Goal: Task Accomplishment & Management: Complete application form

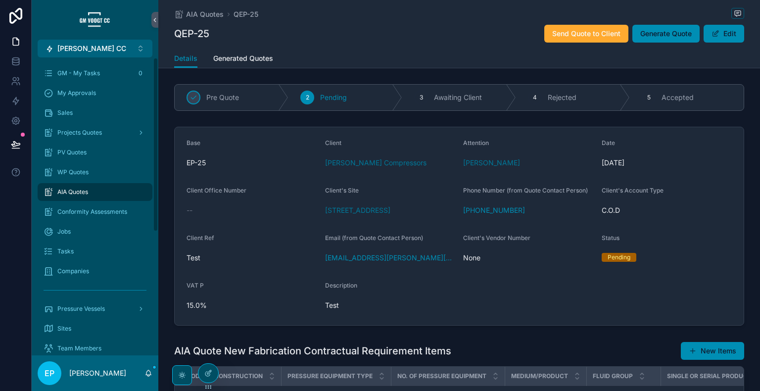
scroll to position [183, 0]
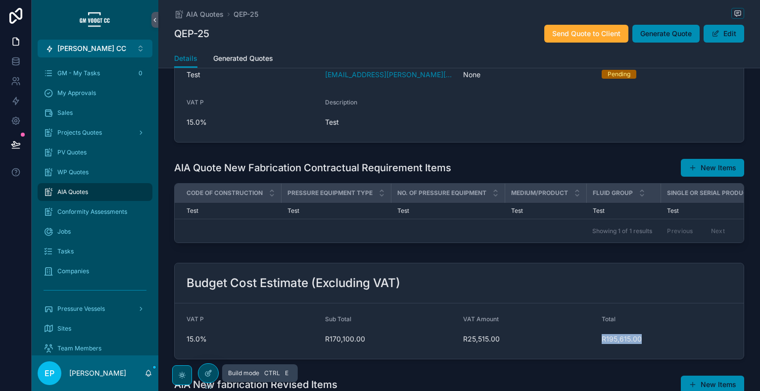
click at [202, 375] on div at bounding box center [208, 373] width 20 height 19
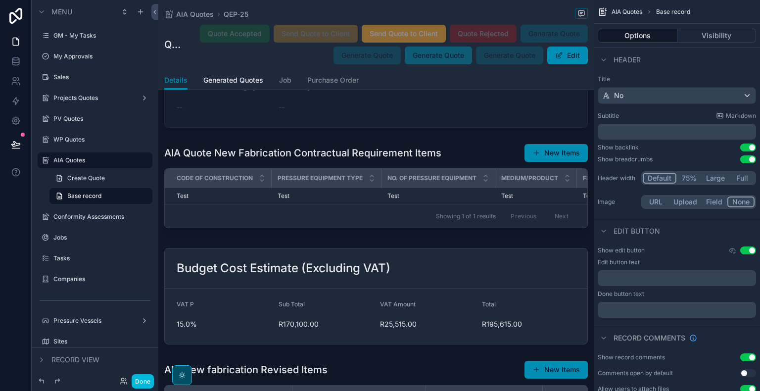
scroll to position [1610, 0]
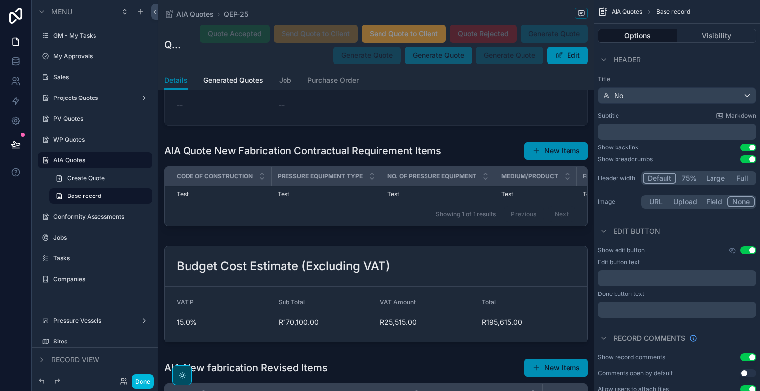
click at [484, 159] on div "scrollable content" at bounding box center [375, 185] width 435 height 96
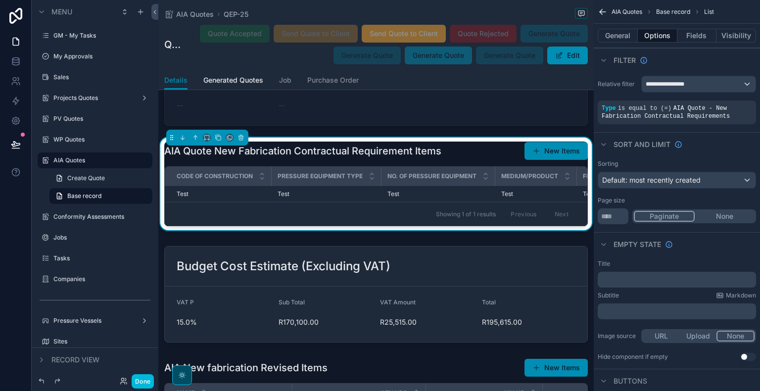
click at [556, 155] on button "New Items" at bounding box center [555, 151] width 63 height 18
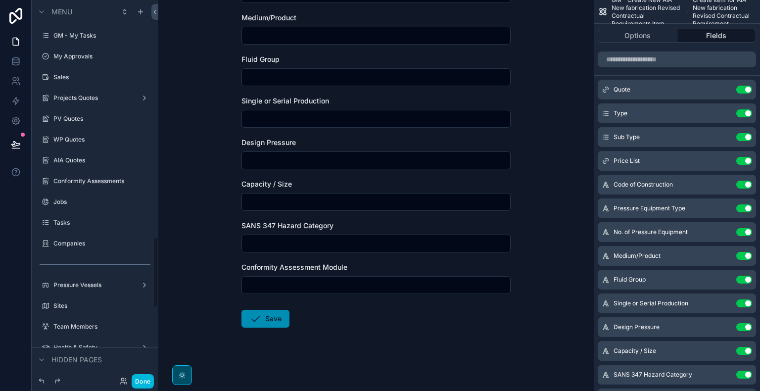
scroll to position [211, 0]
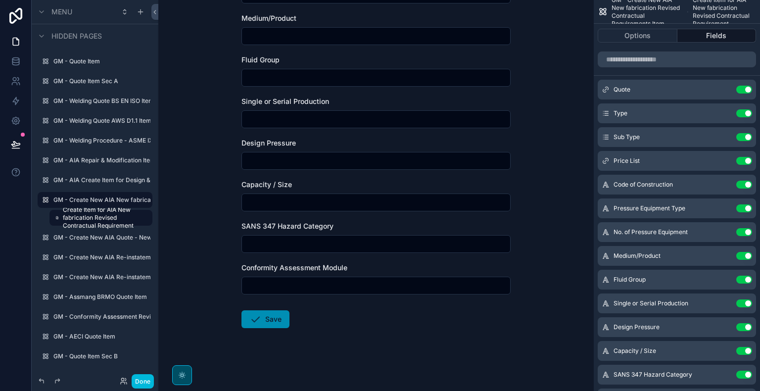
click at [0, 0] on icon "scrollable content" at bounding box center [0, 0] width 0 height 0
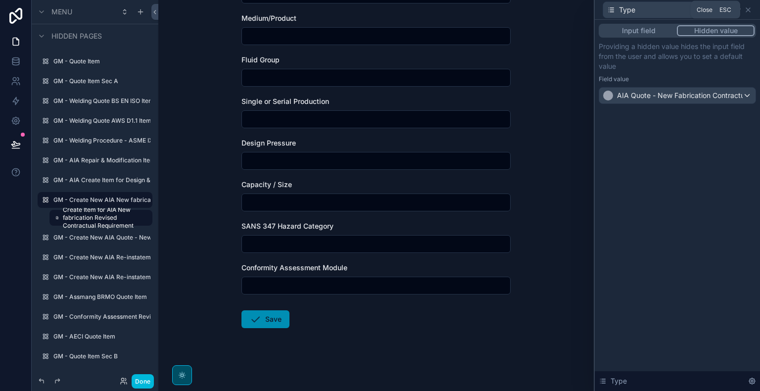
click at [750, 10] on icon at bounding box center [748, 10] width 8 height 8
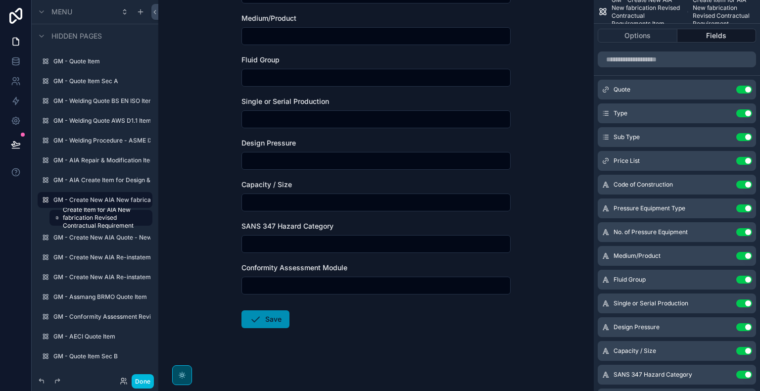
click at [317, 387] on form "Quote QEP-25 Code of Construction Pressure Equipment Type No. of Pressure Equip…" at bounding box center [375, 118] width 269 height 545
click at [331, 382] on form "Quote QEP-25 Code of Construction Pressure Equipment Type No. of Pressure Equip…" at bounding box center [375, 118] width 269 height 545
click at [406, 384] on form "Quote QEP-25 Code of Construction Pressure Equipment Type No. of Pressure Equip…" at bounding box center [375, 118] width 269 height 545
click at [326, 369] on form "Quote QEP-25 Code of Construction Pressure Equipment Type No. of Pressure Equip…" at bounding box center [375, 118] width 269 height 545
